Goal: Find specific page/section: Find specific page/section

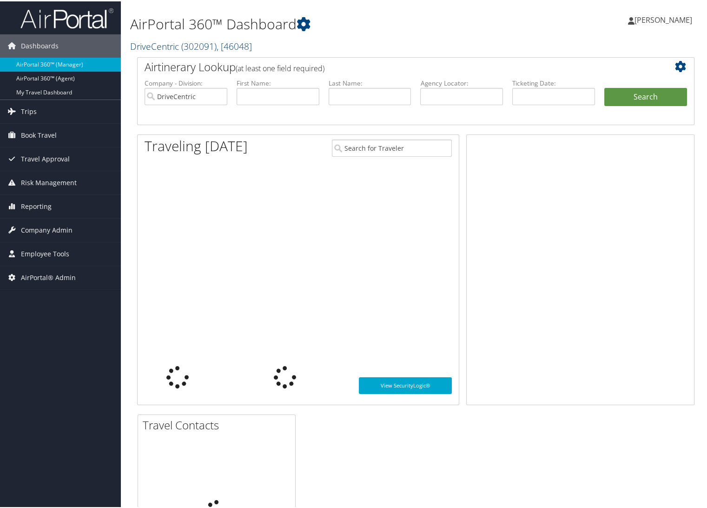
click at [161, 45] on link "DriveCentric ( 302091 ) , [ 46048 ]" at bounding box center [191, 45] width 122 height 13
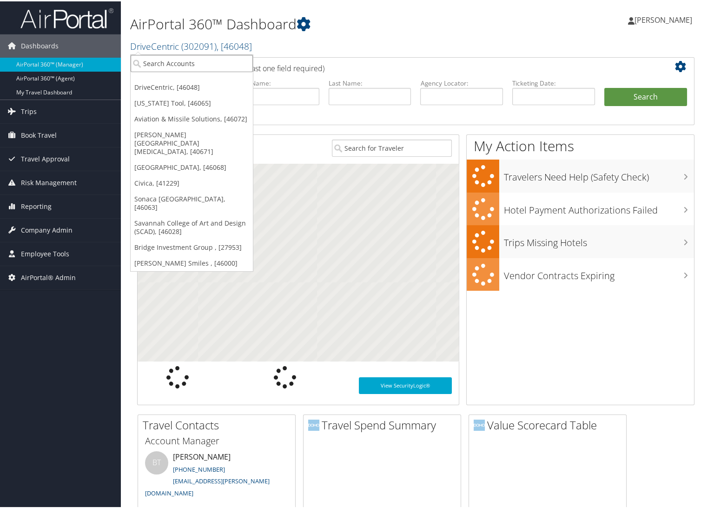
click at [164, 63] on input "search" at bounding box center [192, 61] width 122 height 17
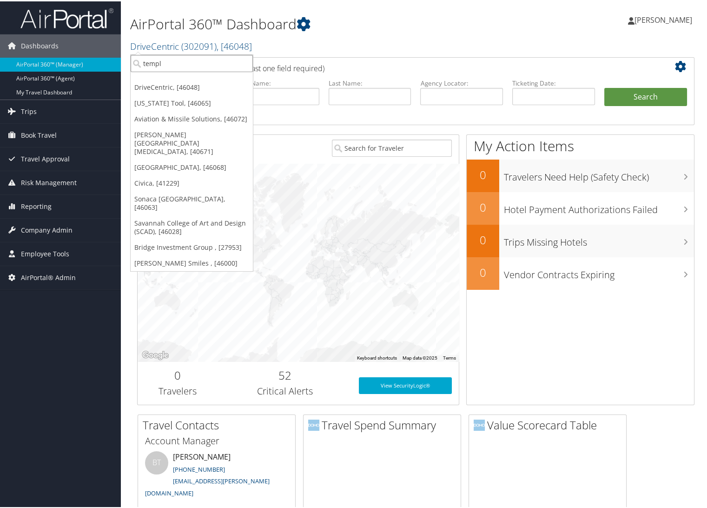
type input "temple"
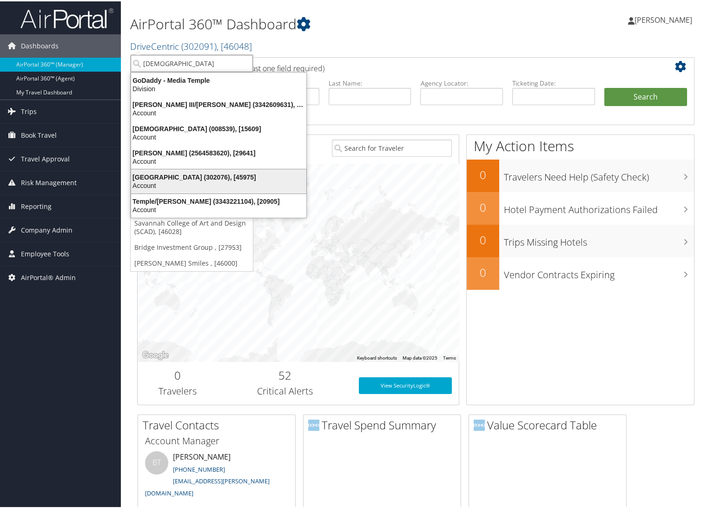
click at [168, 178] on div "Temple University (302076), [45975]" at bounding box center [218, 175] width 186 height 8
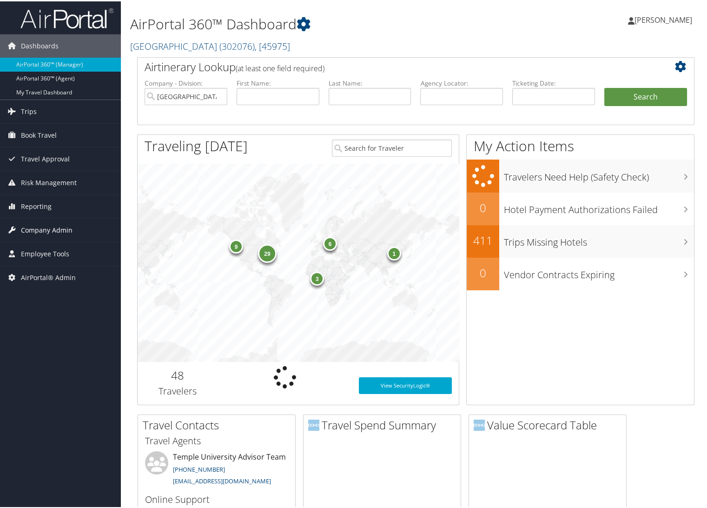
click at [37, 227] on span "Company Admin" at bounding box center [47, 228] width 52 height 23
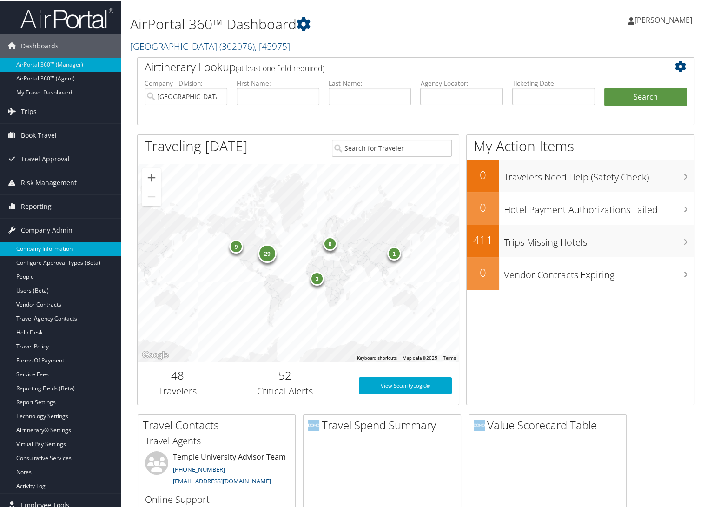
click at [43, 245] on link "Company Information" at bounding box center [60, 247] width 121 height 14
